Goal: Check status: Check status

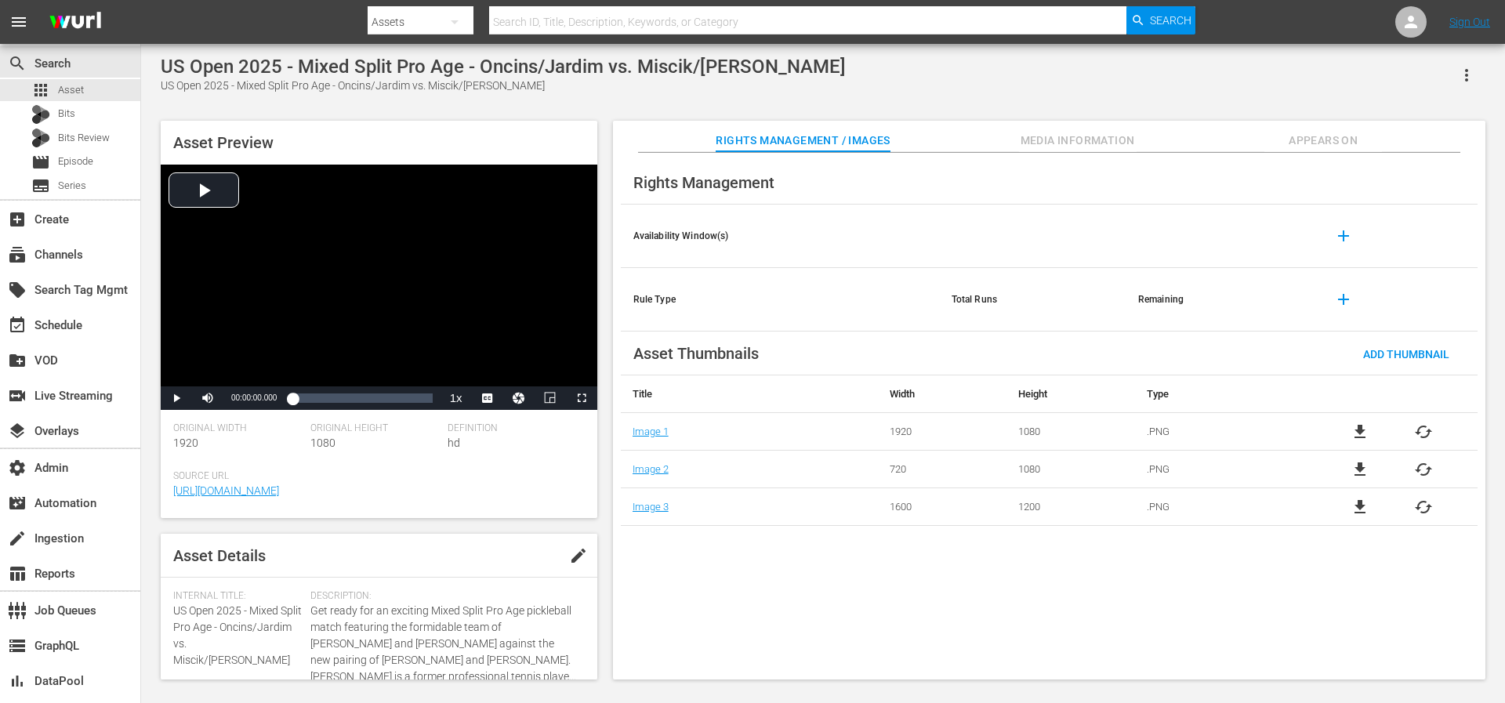
scroll to position [343, 0]
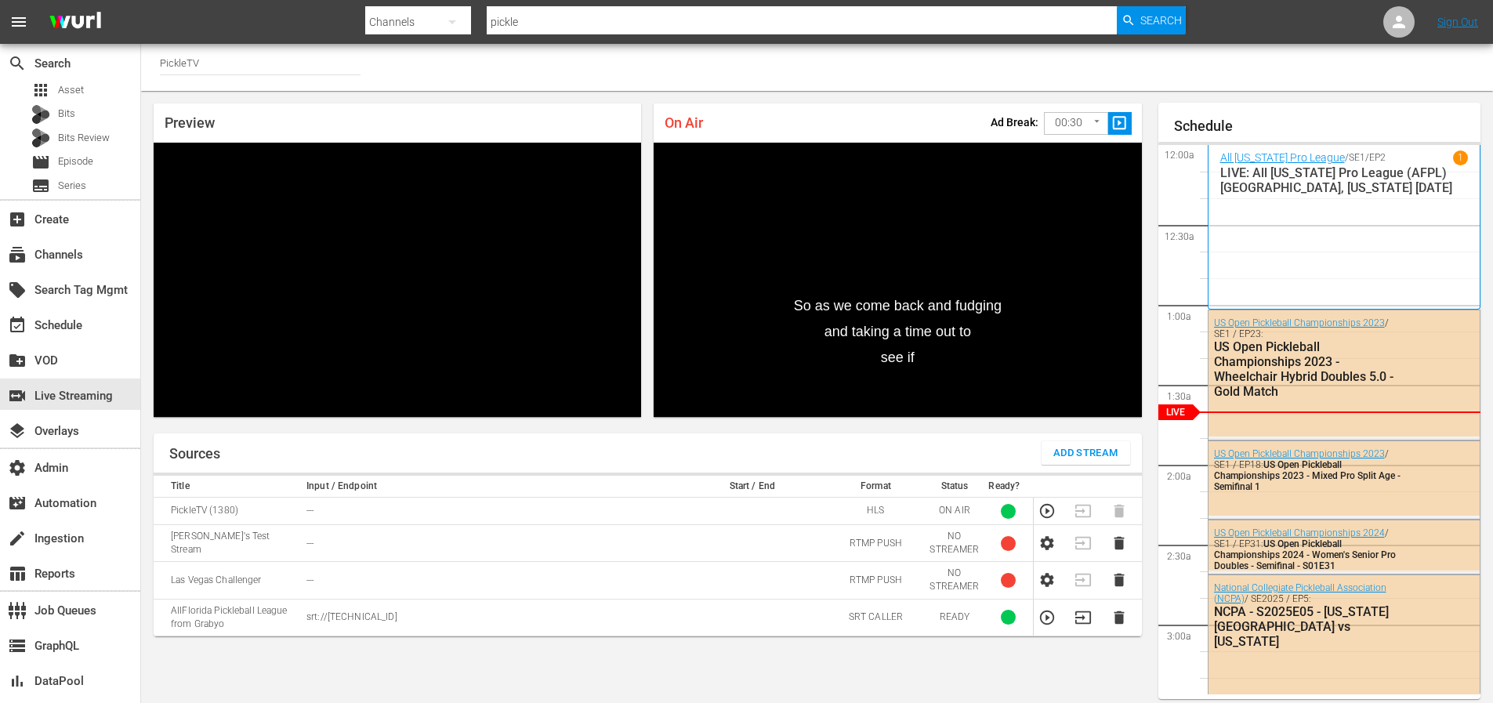
scroll to position [61, 0]
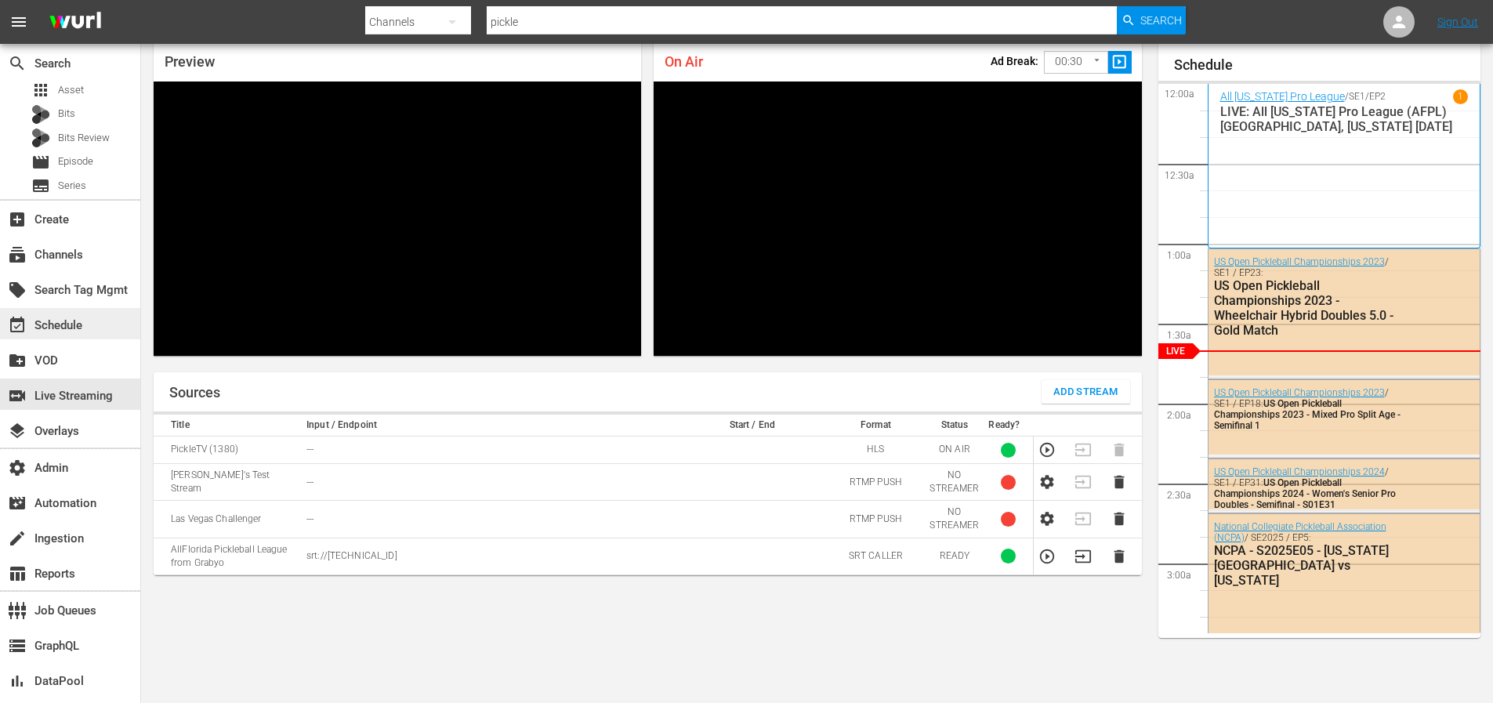
click at [78, 326] on div "event_available Schedule" at bounding box center [44, 323] width 88 height 14
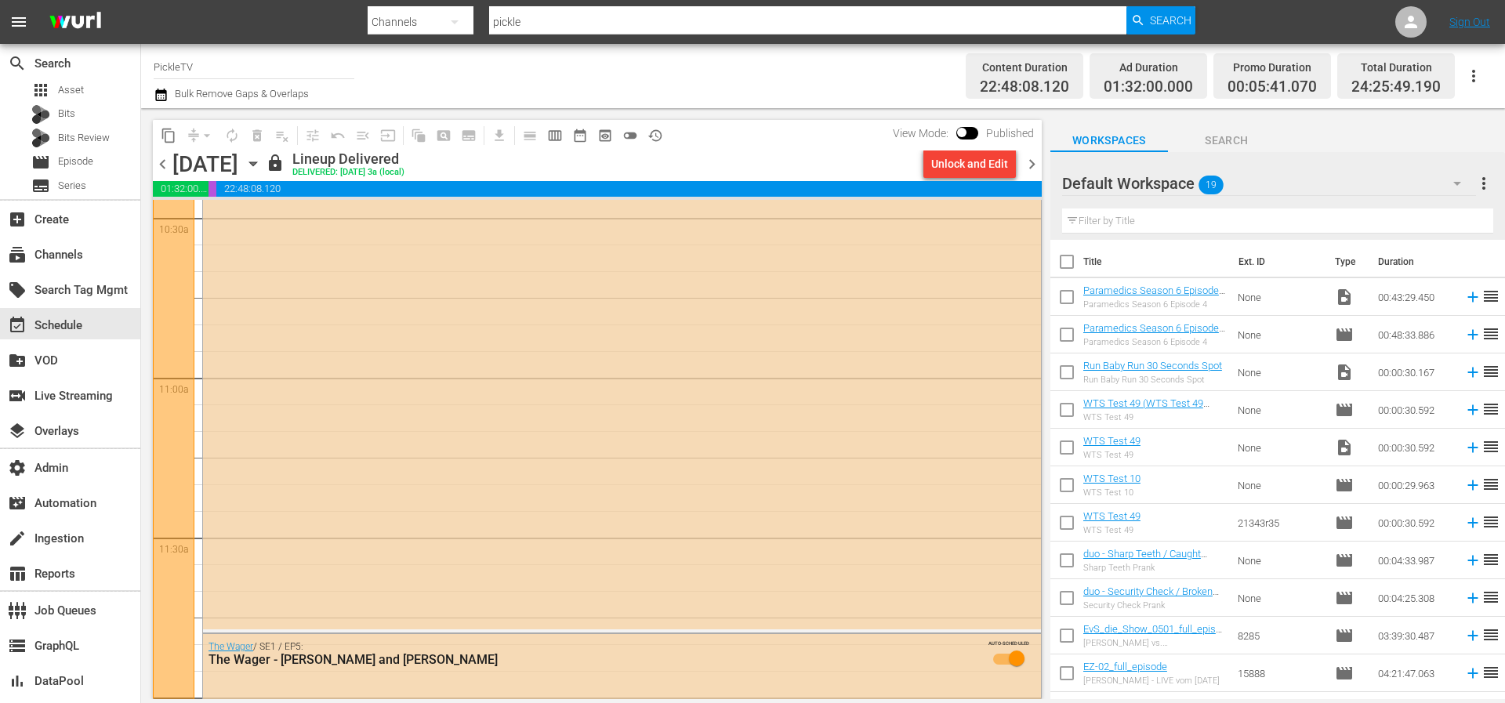
scroll to position [4090, 0]
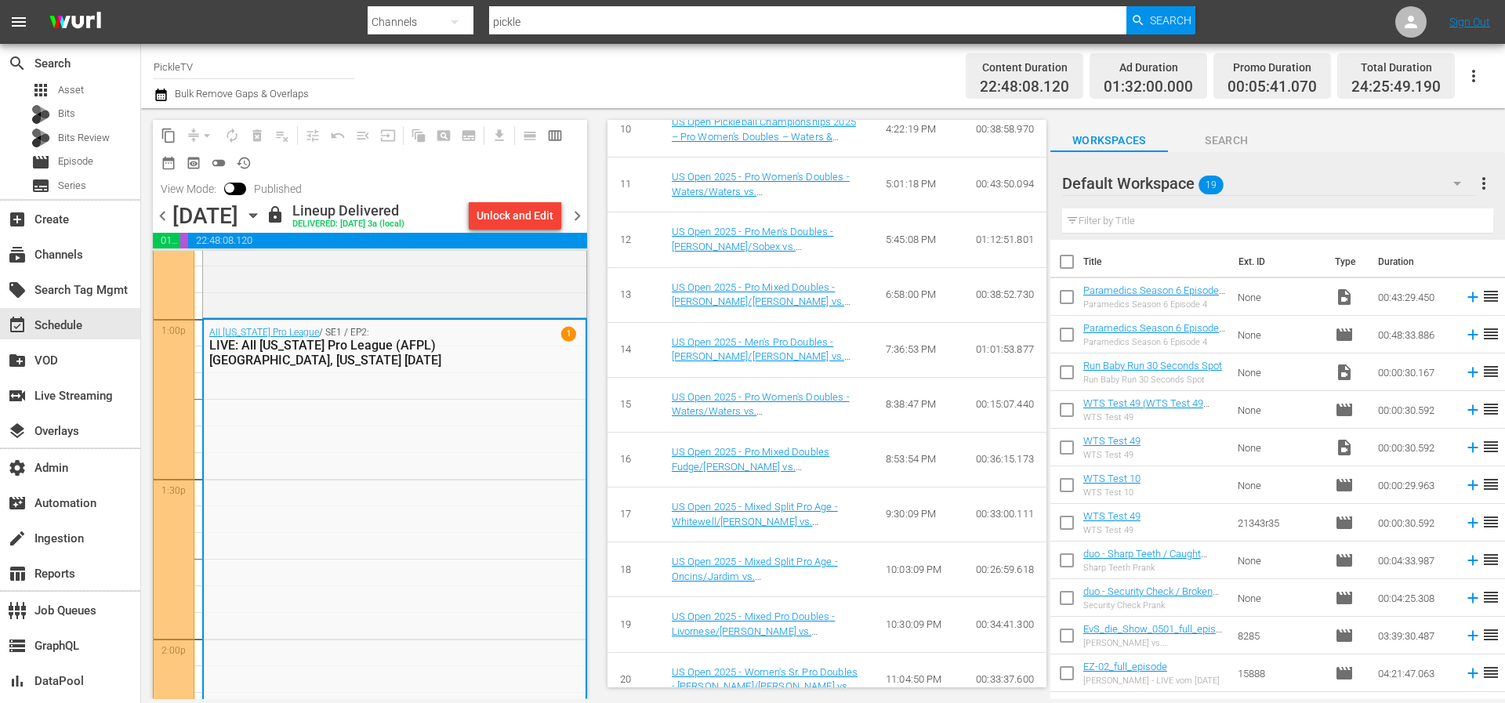
scroll to position [1322, 0]
